Goal: Task Accomplishment & Management: Manage account settings

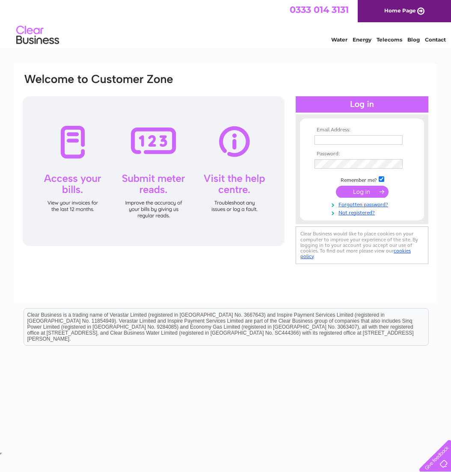
click at [358, 134] on td at bounding box center [362, 140] width 99 height 14
click at [356, 138] on input "text" at bounding box center [359, 139] width 88 height 9
type input "karen@voidoid.co.uk"
click at [368, 194] on input "submit" at bounding box center [362, 193] width 53 height 12
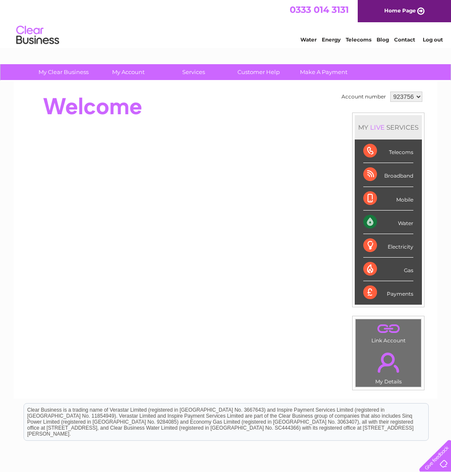
scroll to position [0, 0]
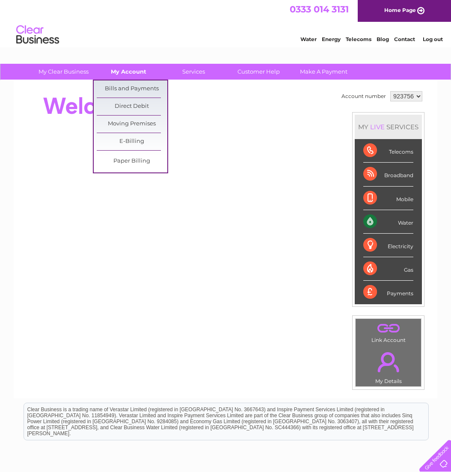
click at [140, 72] on link "My Account" at bounding box center [128, 72] width 71 height 16
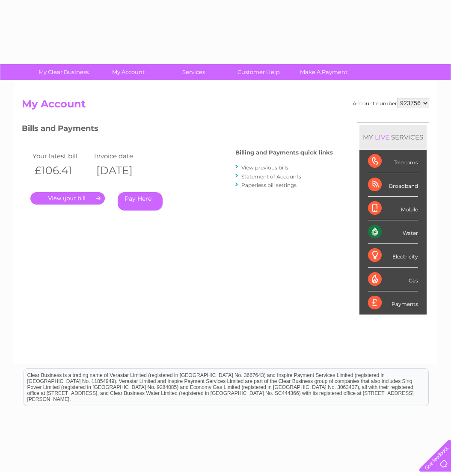
drag, startPoint x: 0, startPoint y: 0, endPoint x: 141, endPoint y: 87, distance: 165.3
click at [141, 87] on div "Account number 923756 My Account MY LIVE SERVICES Telecoms Broadband Mobile Wat…" at bounding box center [226, 222] width 424 height 283
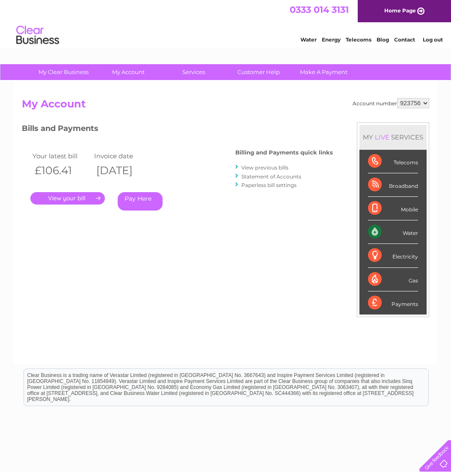
click at [75, 200] on link "." at bounding box center [67, 198] width 75 height 12
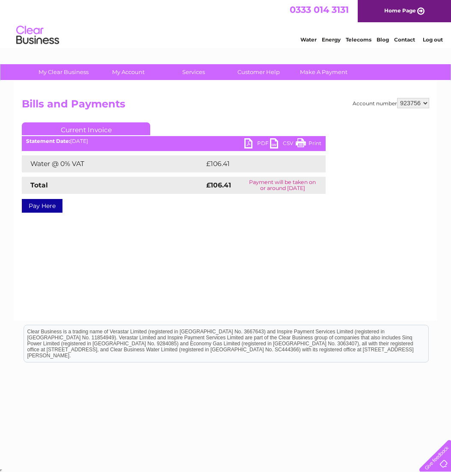
click at [251, 146] on link "PDF" at bounding box center [258, 144] width 26 height 12
